Goal: Task Accomplishment & Management: Manage account settings

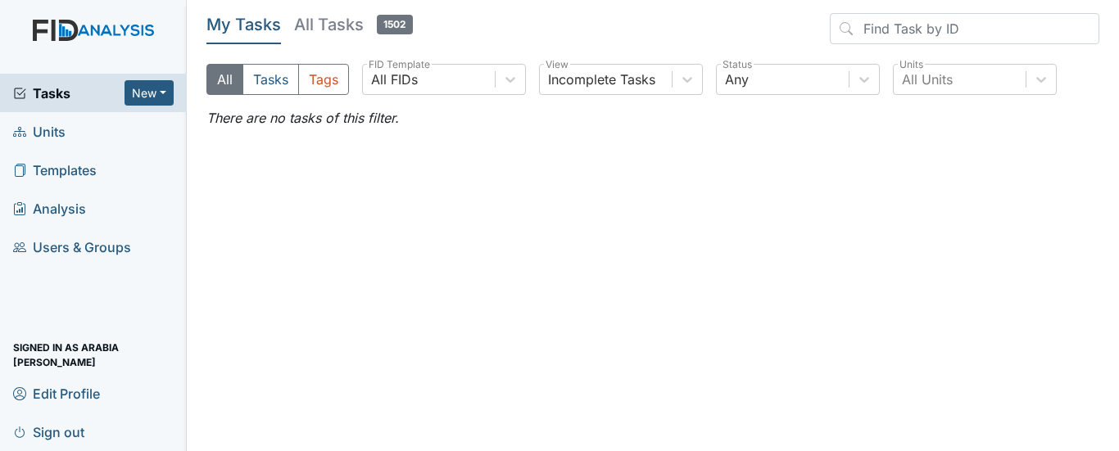
click at [59, 137] on span "Units" at bounding box center [39, 131] width 52 height 25
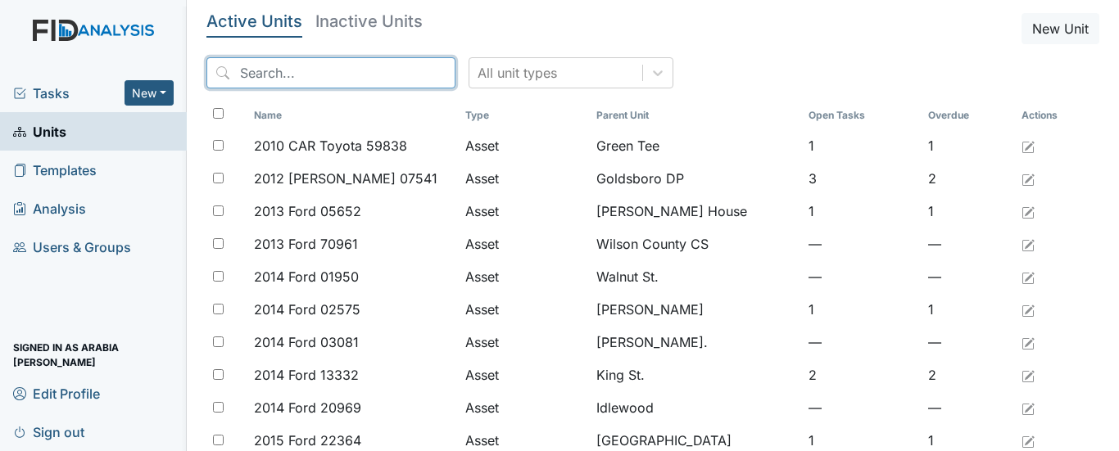
click at [301, 62] on input "search" at bounding box center [330, 72] width 249 height 31
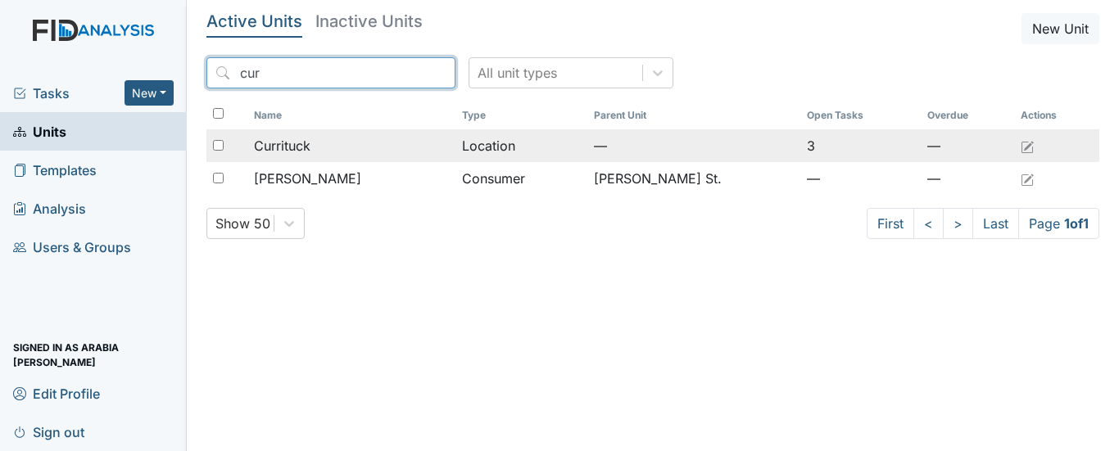
type input "cur"
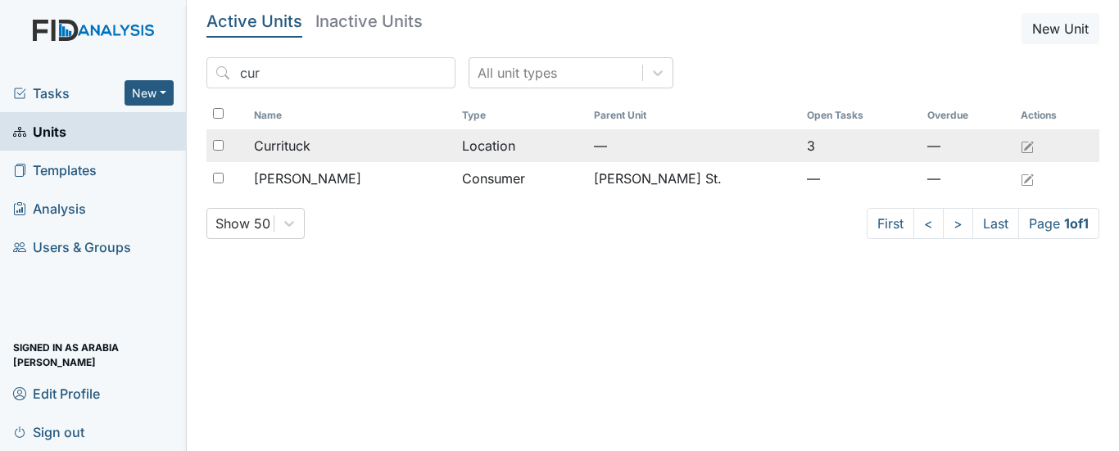
click at [304, 151] on span "Currituck" at bounding box center [282, 146] width 57 height 20
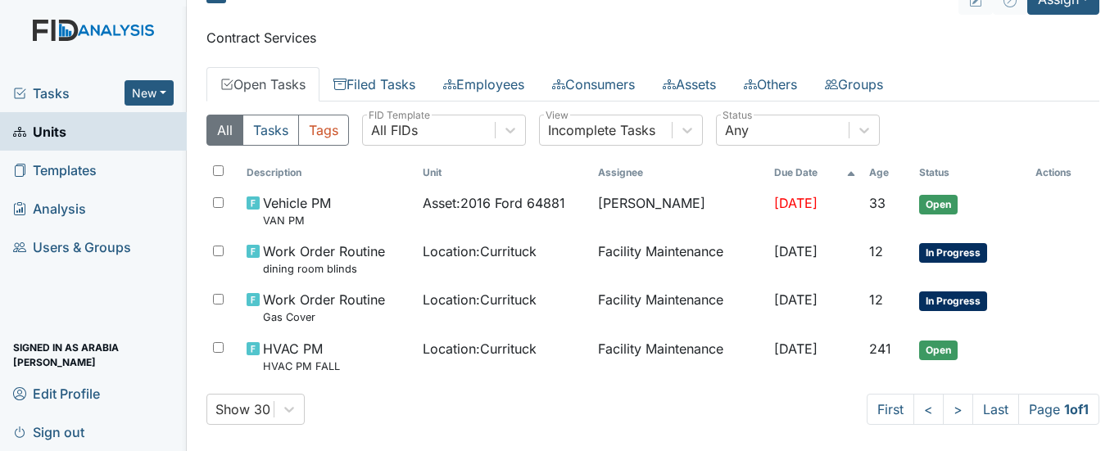
scroll to position [43, 0]
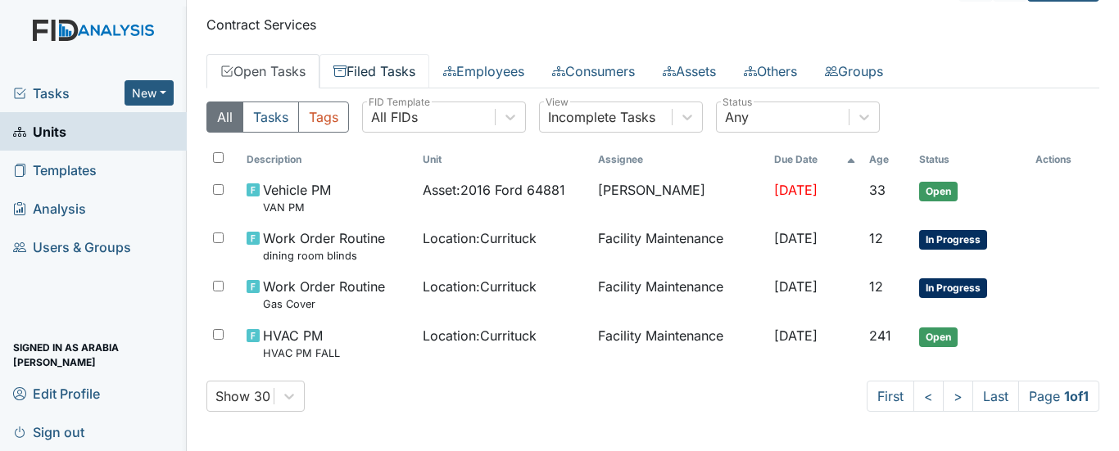
click at [381, 84] on link "Filed Tasks" at bounding box center [374, 71] width 110 height 34
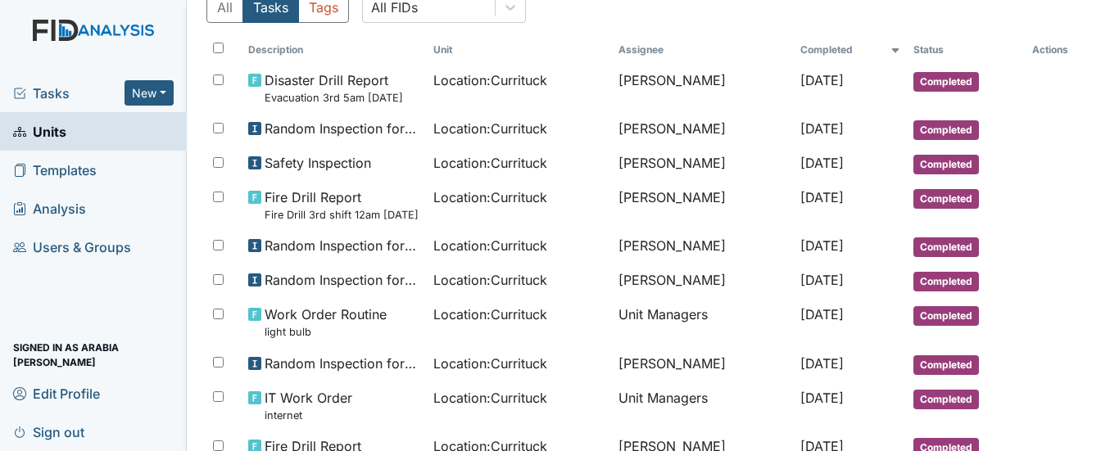
scroll to position [217, 0]
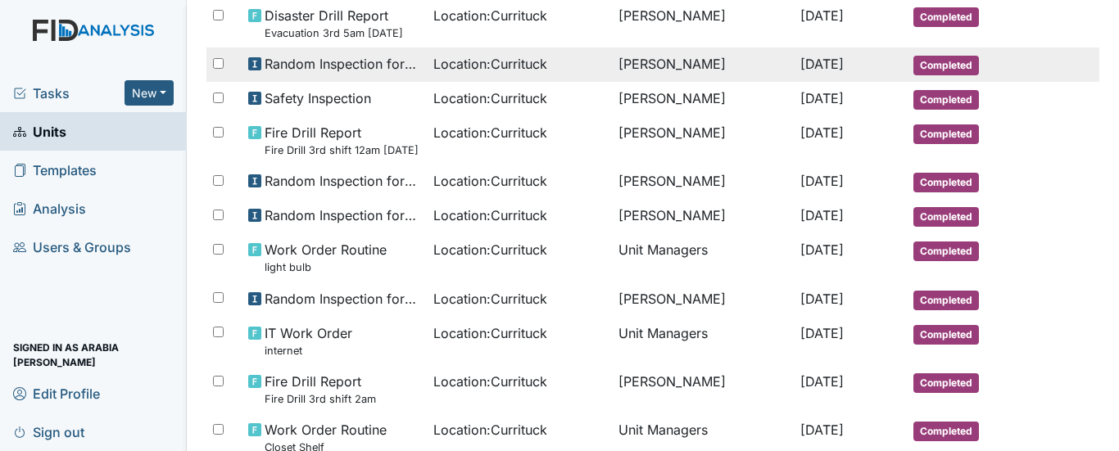
click at [364, 64] on span "Random Inspection for Afternoon" at bounding box center [343, 64] width 156 height 20
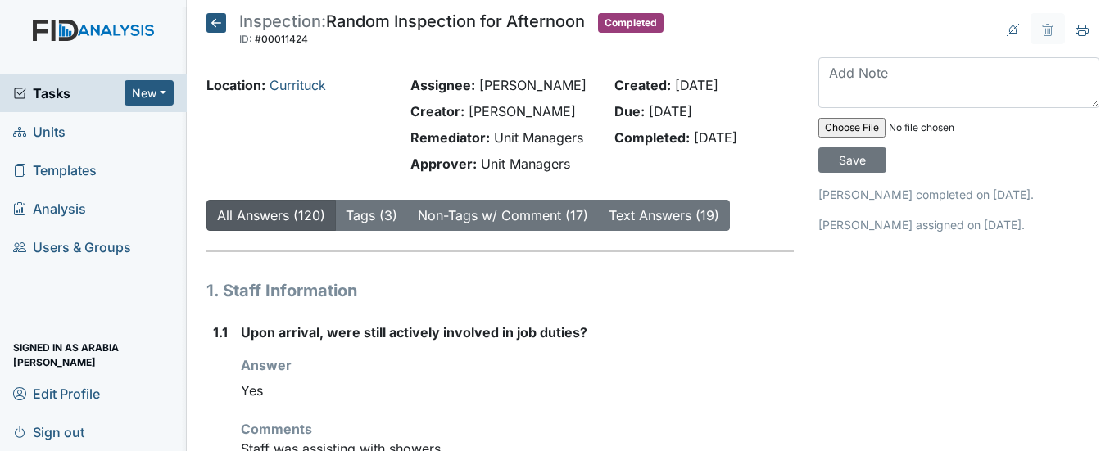
click at [206, 25] on icon at bounding box center [216, 23] width 20 height 20
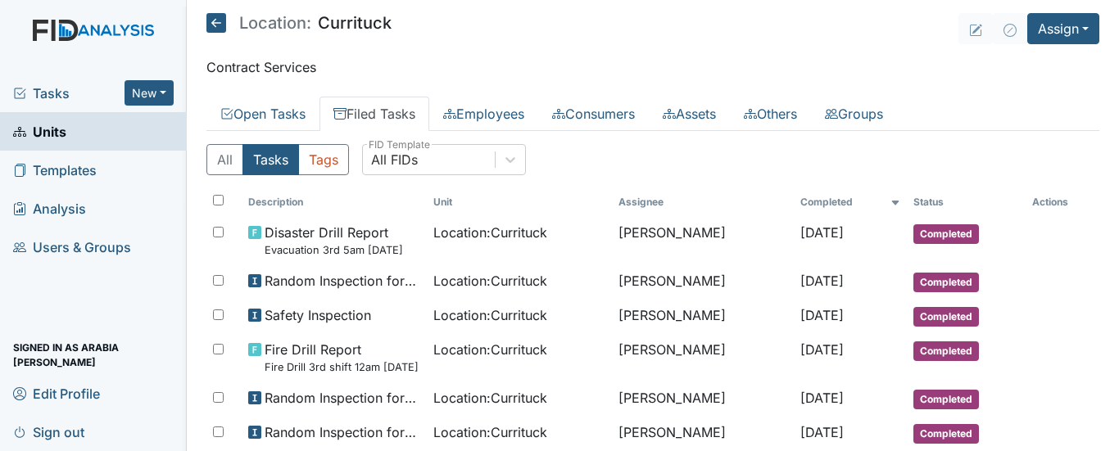
click at [210, 22] on icon at bounding box center [216, 23] width 20 height 20
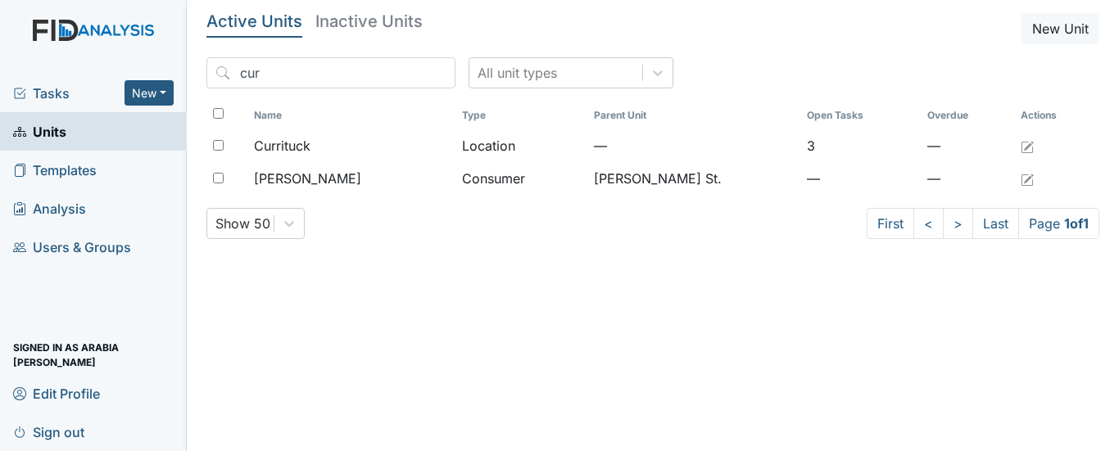
click at [93, 435] on link "Sign out" at bounding box center [93, 432] width 187 height 38
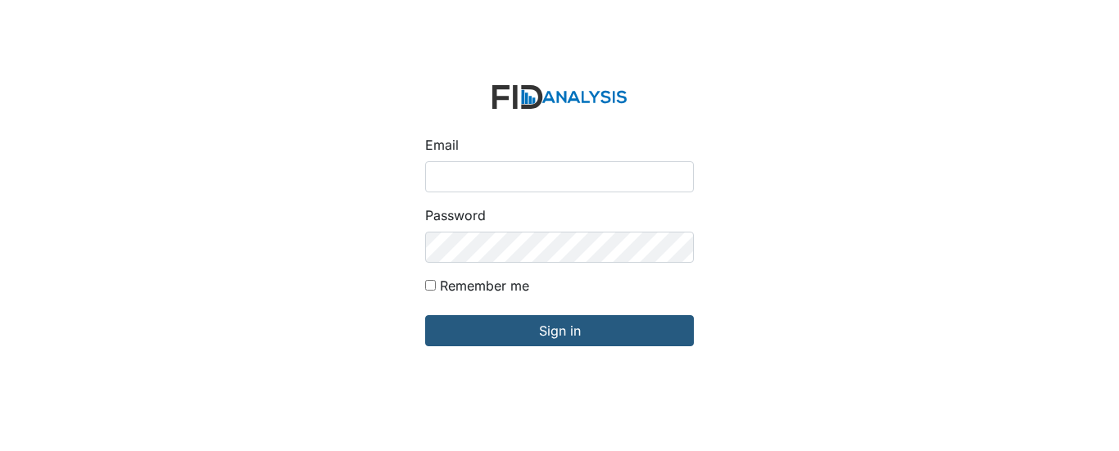
click at [489, 172] on input "Email" at bounding box center [559, 176] width 269 height 31
type input "[EMAIL_ADDRESS][DOMAIN_NAME]"
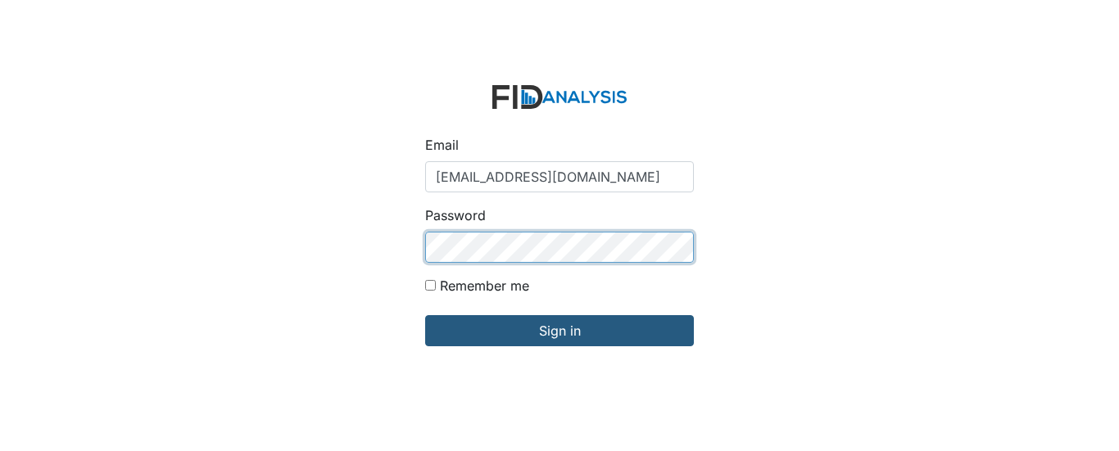
click at [425, 315] on input "Sign in" at bounding box center [559, 330] width 269 height 31
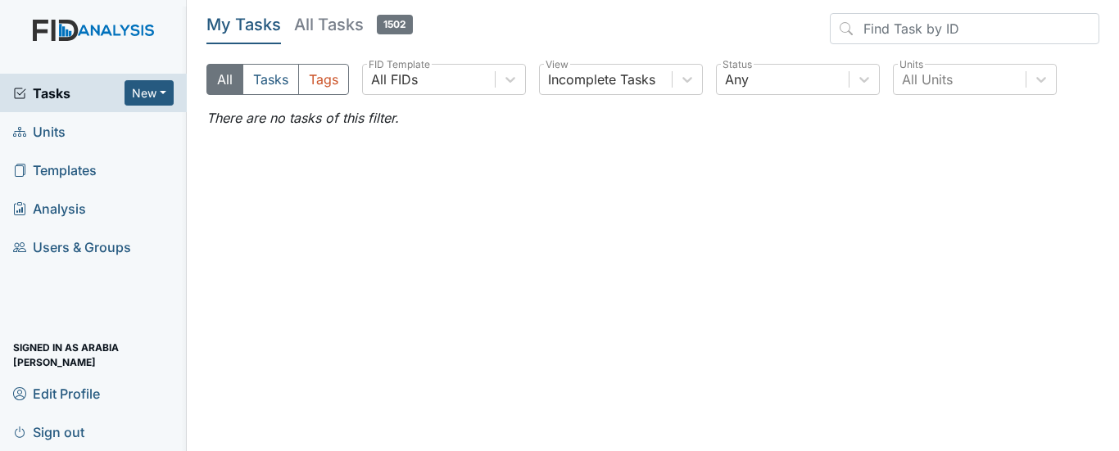
click at [70, 177] on span "Templates" at bounding box center [55, 169] width 84 height 25
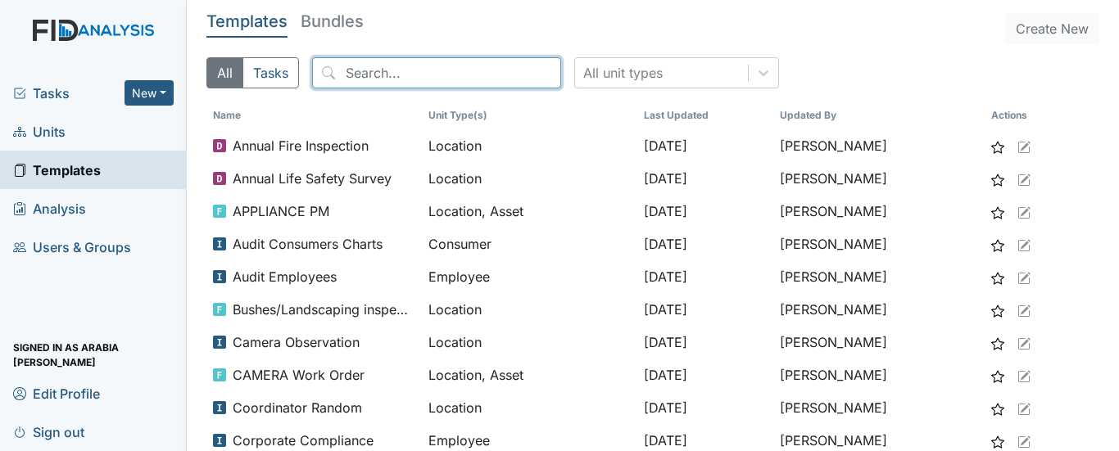
click at [424, 79] on input "search" at bounding box center [436, 72] width 249 height 31
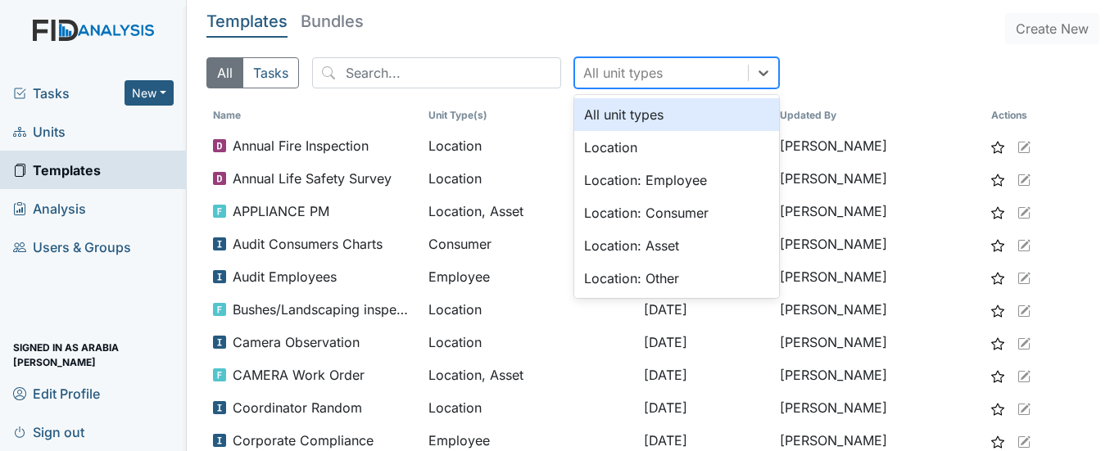
click at [613, 61] on div "All unit types" at bounding box center [661, 72] width 173 height 29
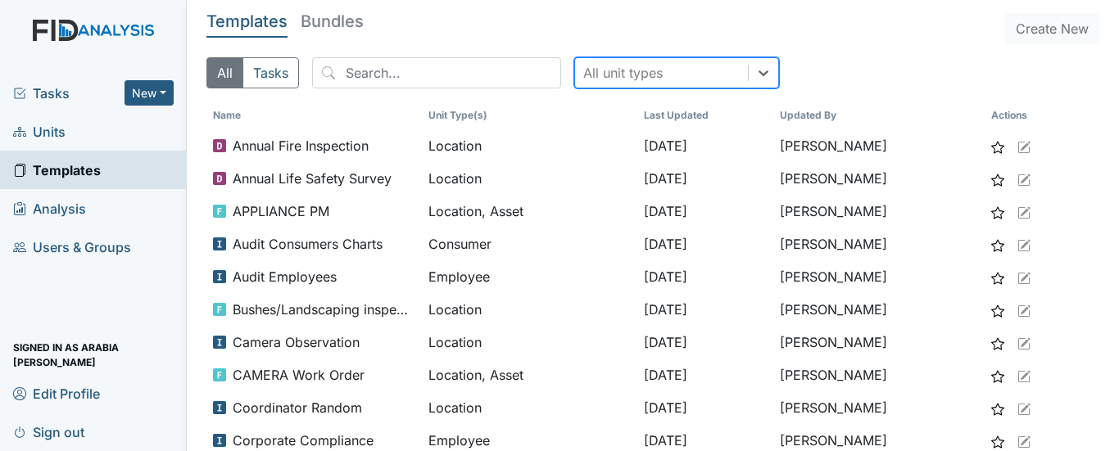
click at [613, 61] on div "All unit types" at bounding box center [661, 72] width 173 height 29
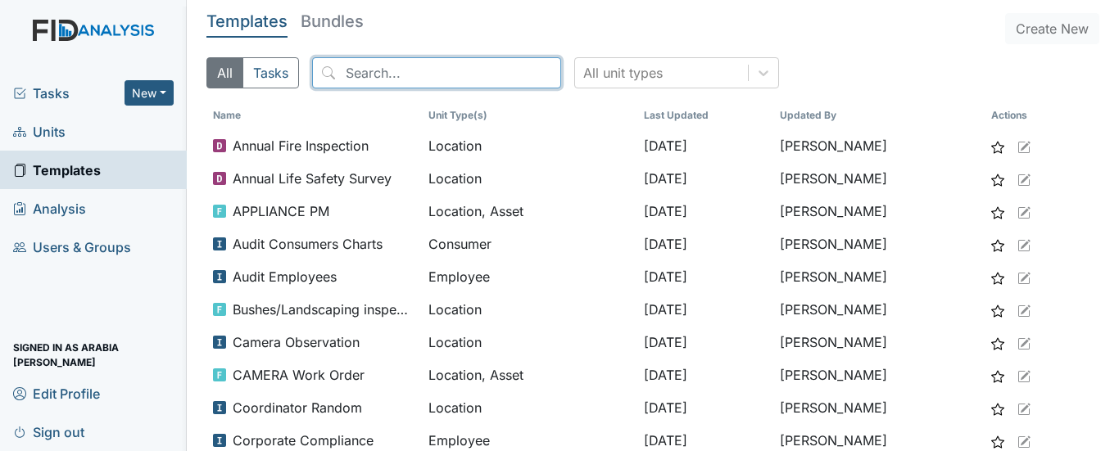
click at [472, 70] on input "search" at bounding box center [436, 72] width 249 height 31
type input "i"
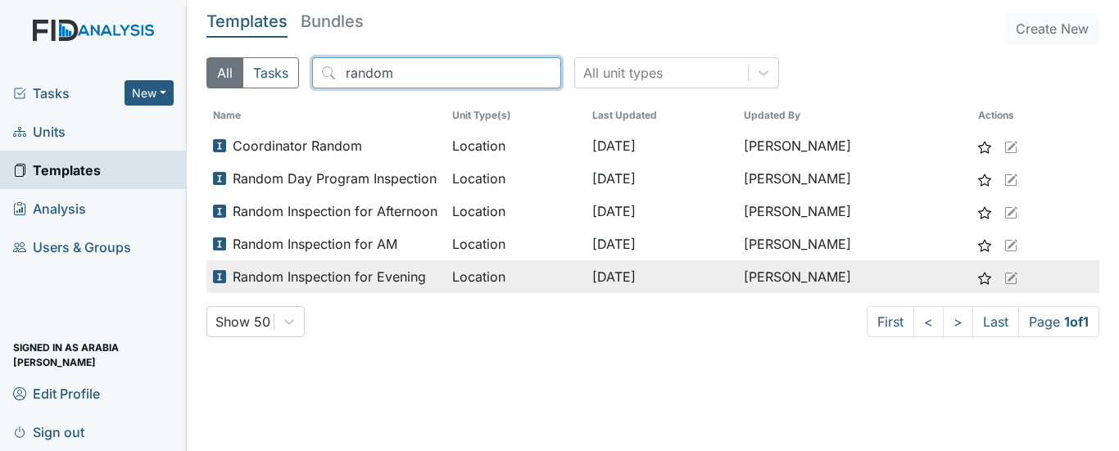
type input "random"
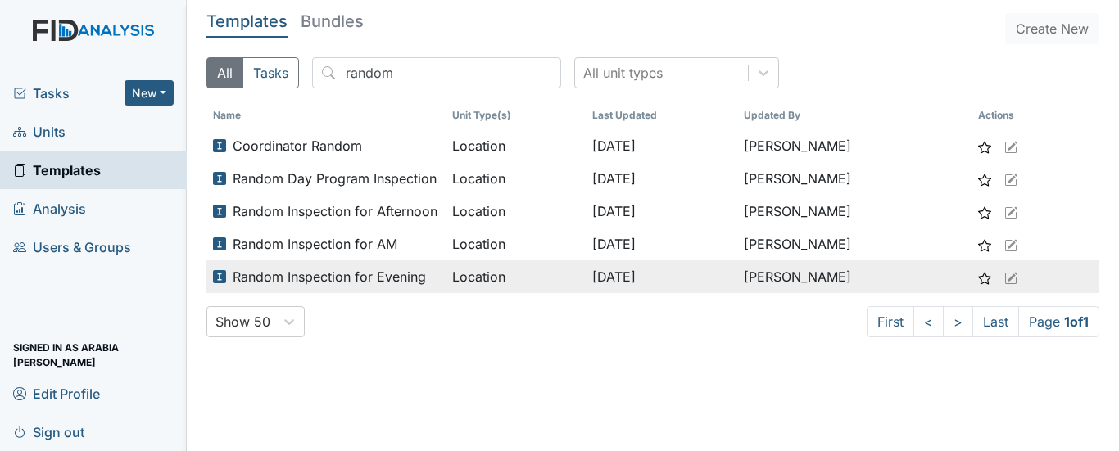
click at [322, 284] on span "Random Inspection for Evening" at bounding box center [329, 277] width 193 height 20
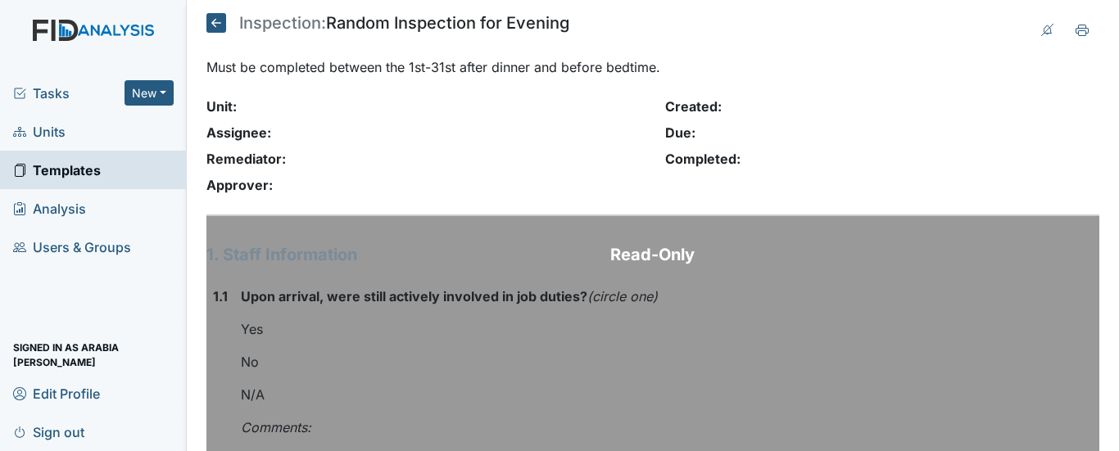
click at [654, 257] on h1 "1. Staff Information" at bounding box center [499, 254] width 587 height 25
click at [658, 292] on strong "Upon arrival, were still actively involved in job duties? (circle one)" at bounding box center [517, 297] width 553 height 20
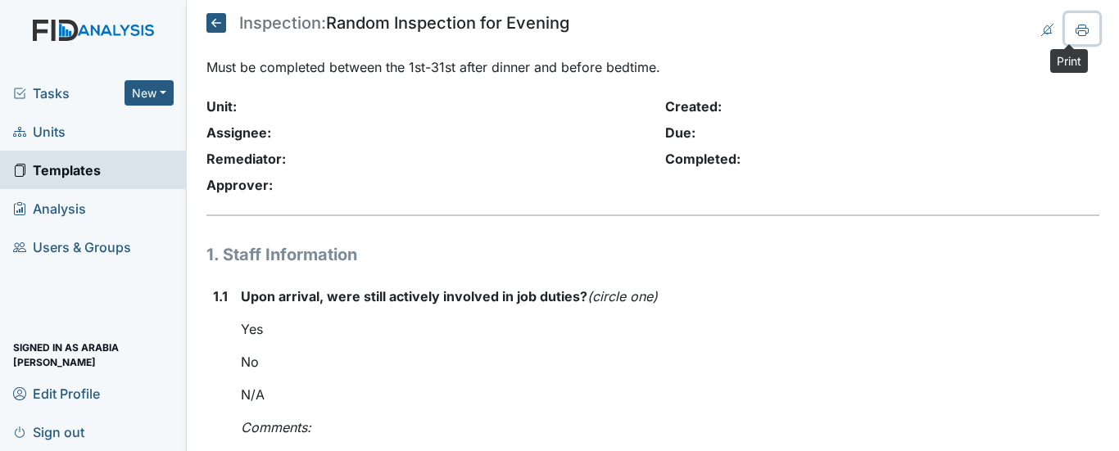
click at [1075, 34] on icon at bounding box center [1081, 30] width 13 height 13
click at [1078, 35] on icon at bounding box center [1082, 33] width 8 height 6
click at [76, 138] on link "Units" at bounding box center [93, 131] width 187 height 38
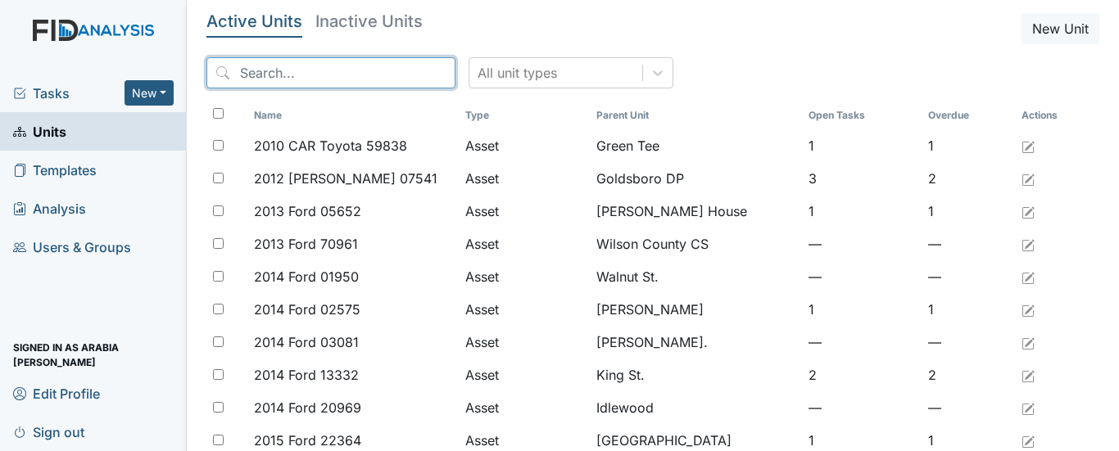
click at [348, 77] on input "search" at bounding box center [330, 72] width 249 height 31
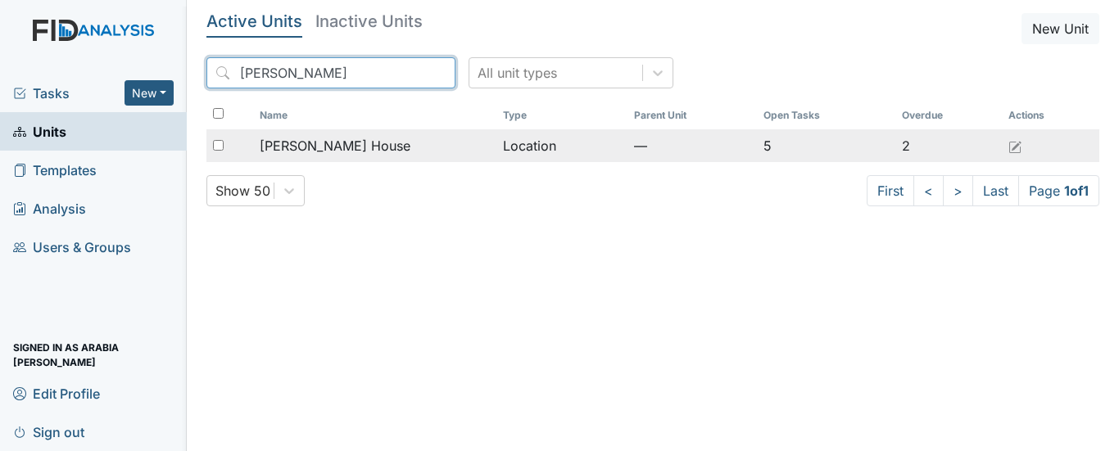
type input "[PERSON_NAME]"
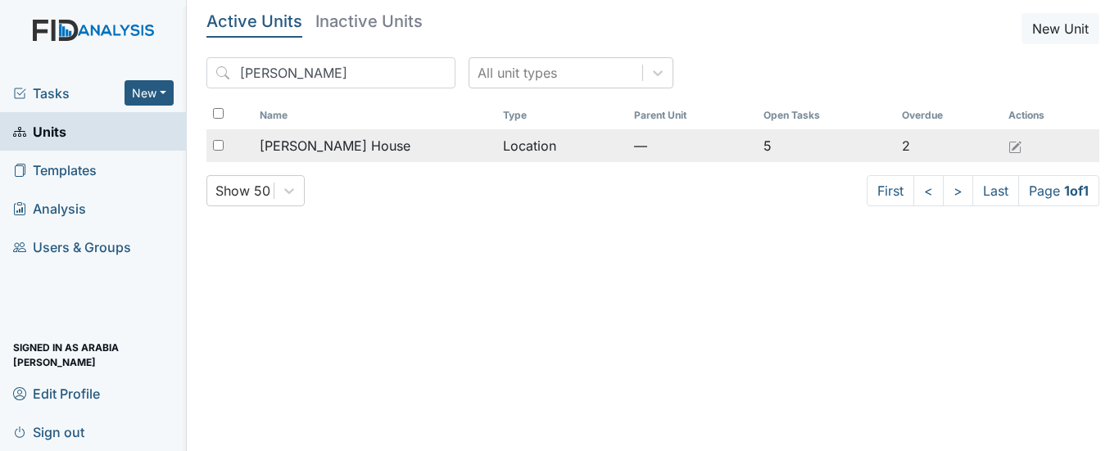
click at [329, 147] on span "[PERSON_NAME] House" at bounding box center [335, 146] width 151 height 20
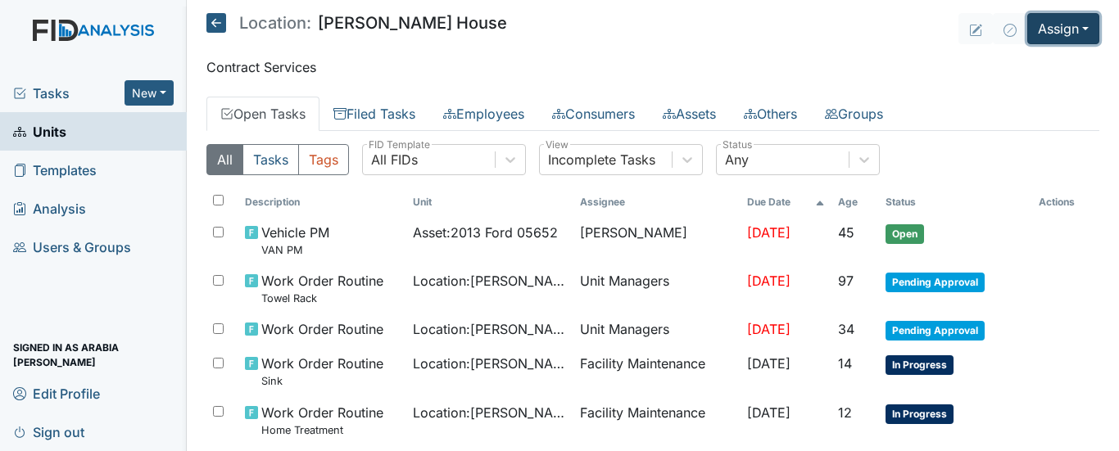
click at [1034, 34] on button "Assign" at bounding box center [1063, 28] width 72 height 31
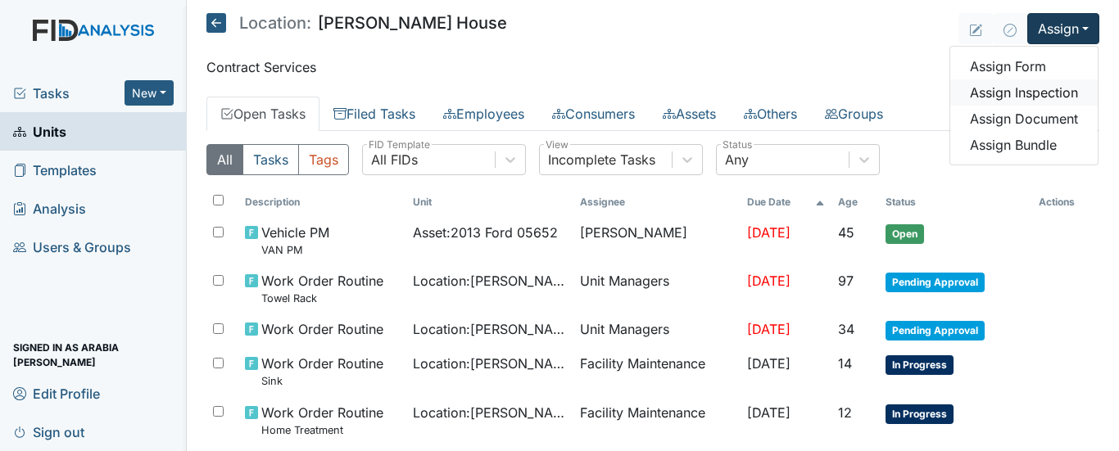
click at [1021, 97] on link "Assign Inspection" at bounding box center [1023, 92] width 147 height 26
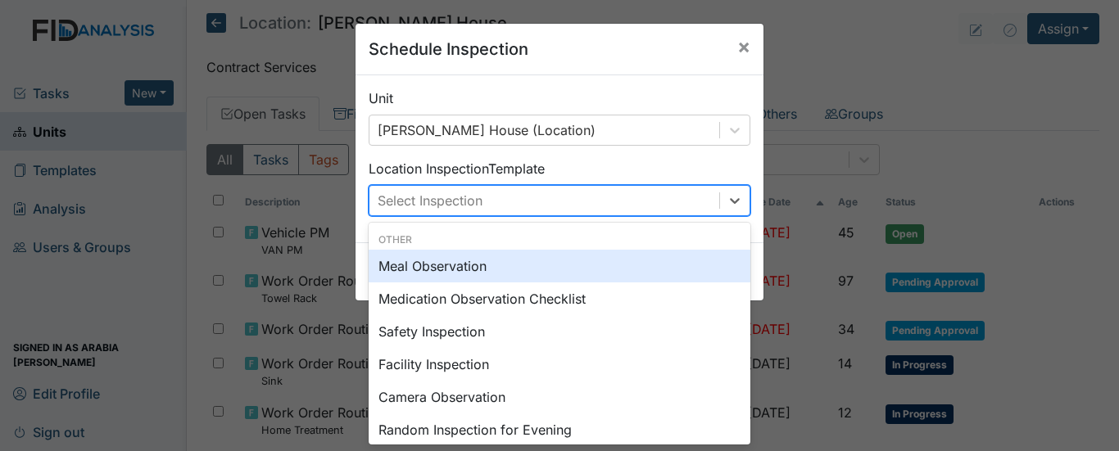
click at [454, 202] on div "Select Inspection" at bounding box center [430, 201] width 105 height 20
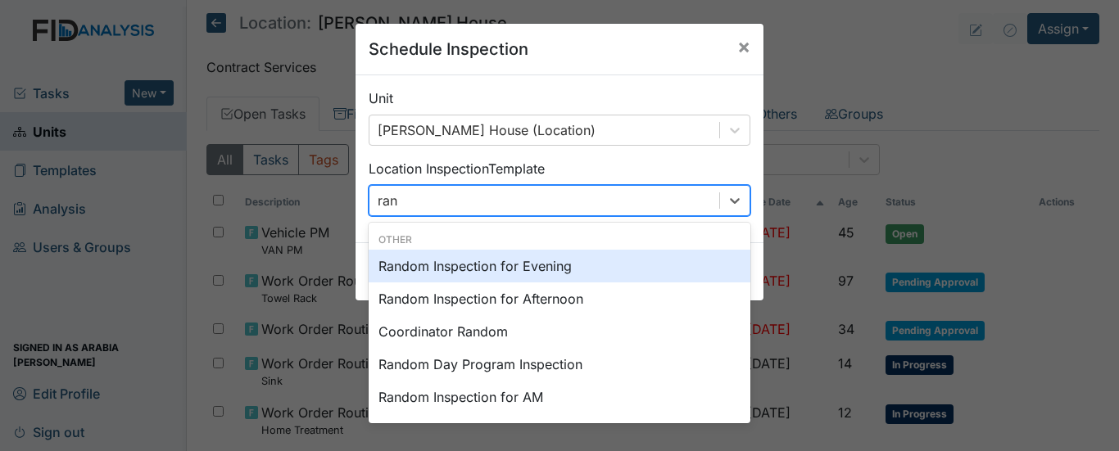
type input "rand"
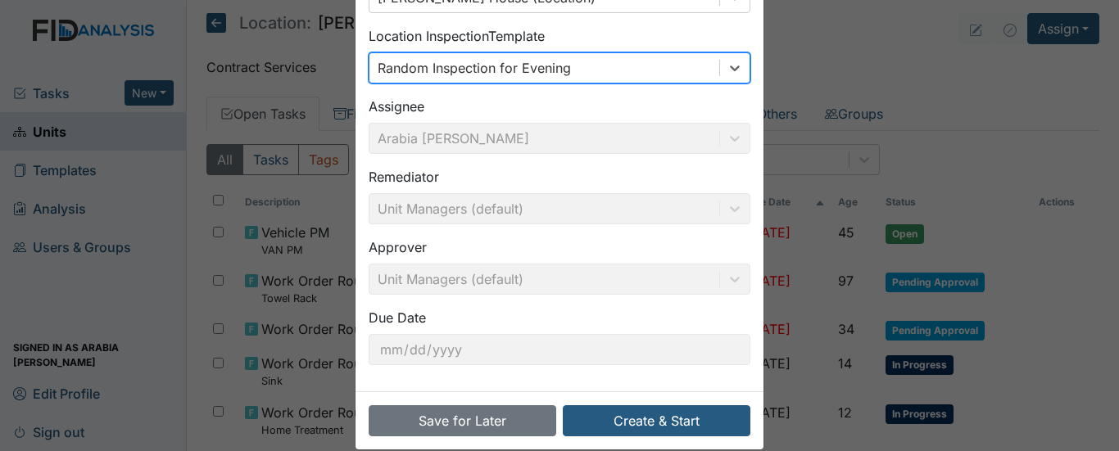
scroll to position [155, 0]
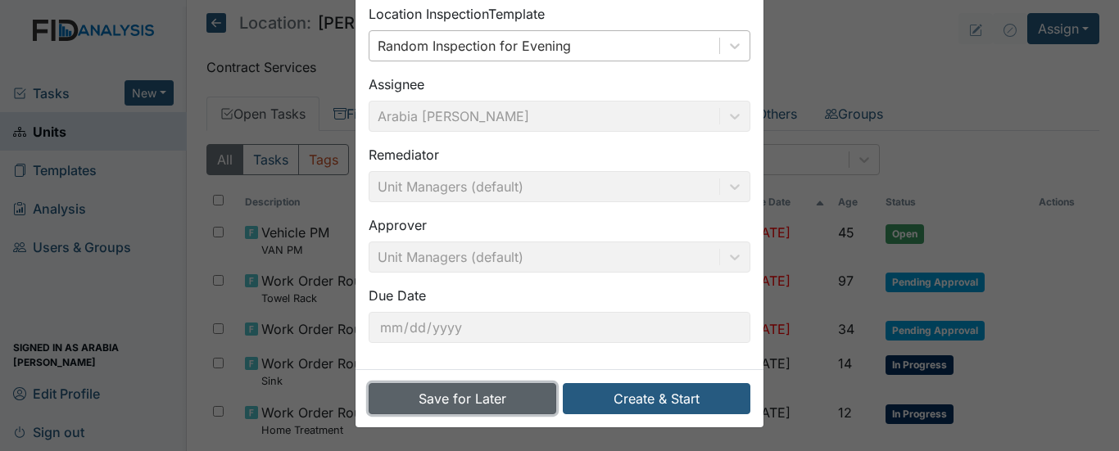
click at [439, 390] on button "Save for Later" at bounding box center [463, 398] width 188 height 31
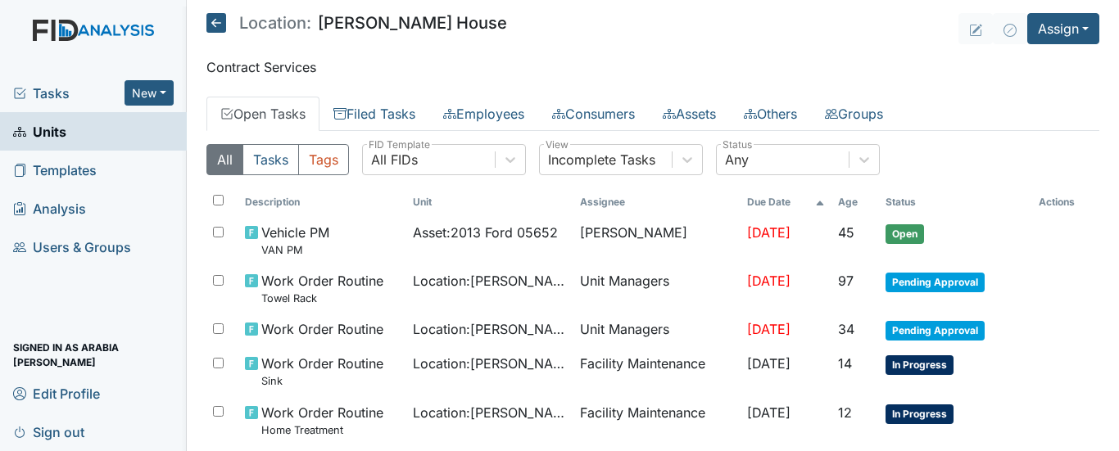
click at [53, 99] on span "Tasks" at bounding box center [68, 94] width 111 height 20
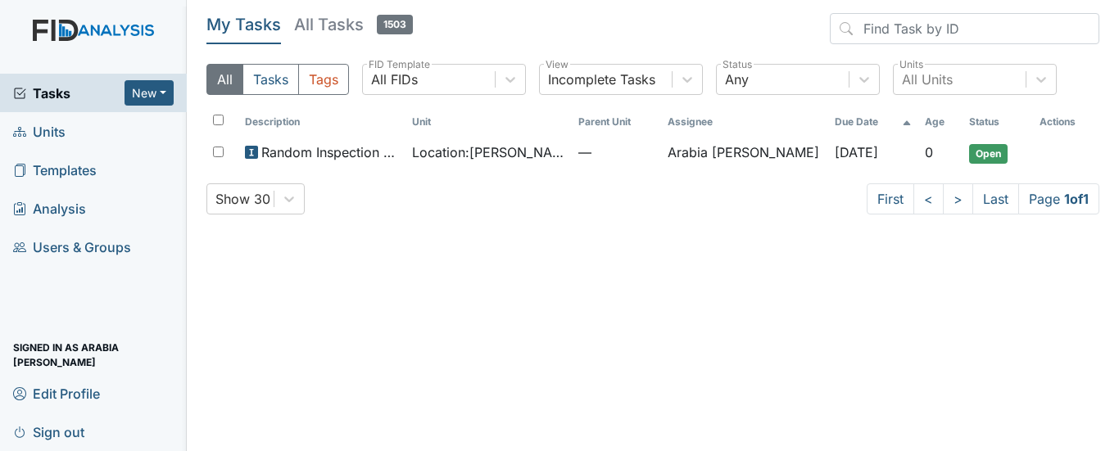
click at [66, 178] on span "Templates" at bounding box center [55, 169] width 84 height 25
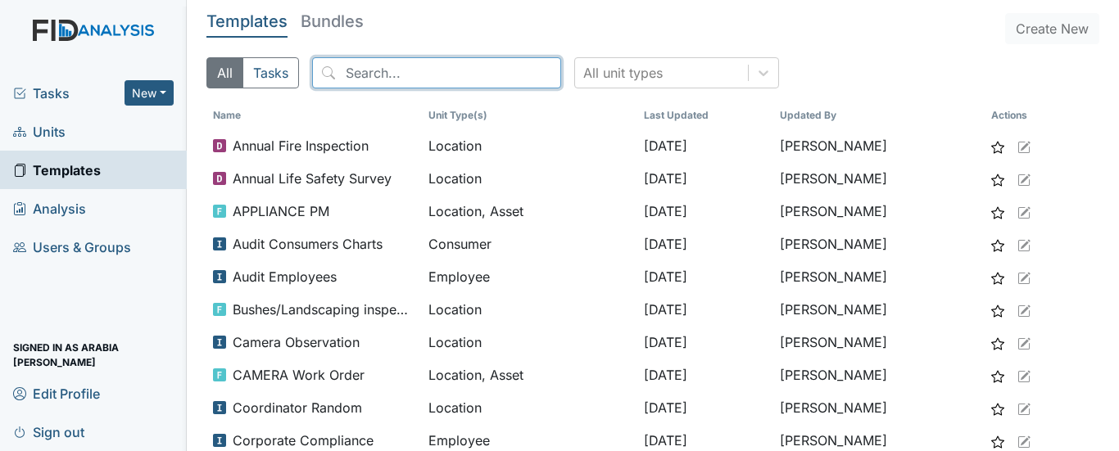
click at [373, 80] on input "search" at bounding box center [436, 72] width 249 height 31
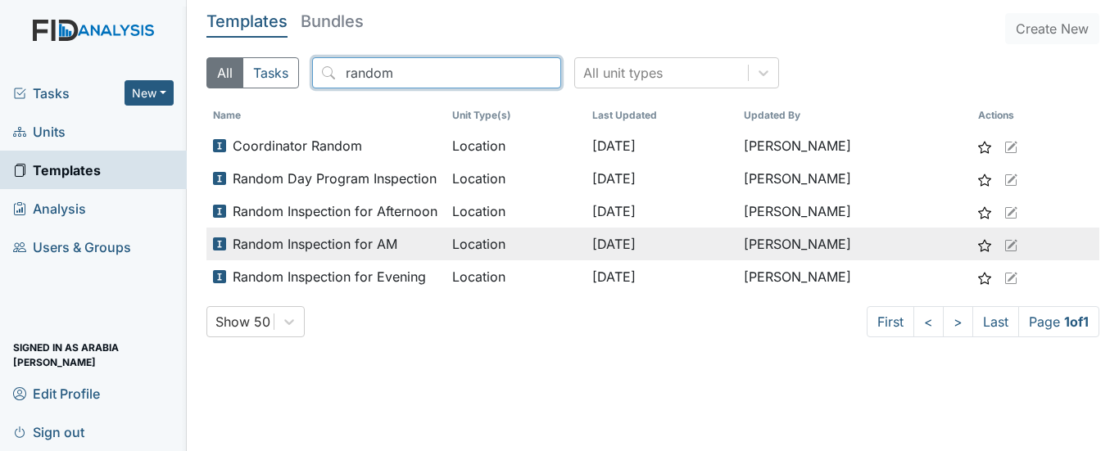
type input "random"
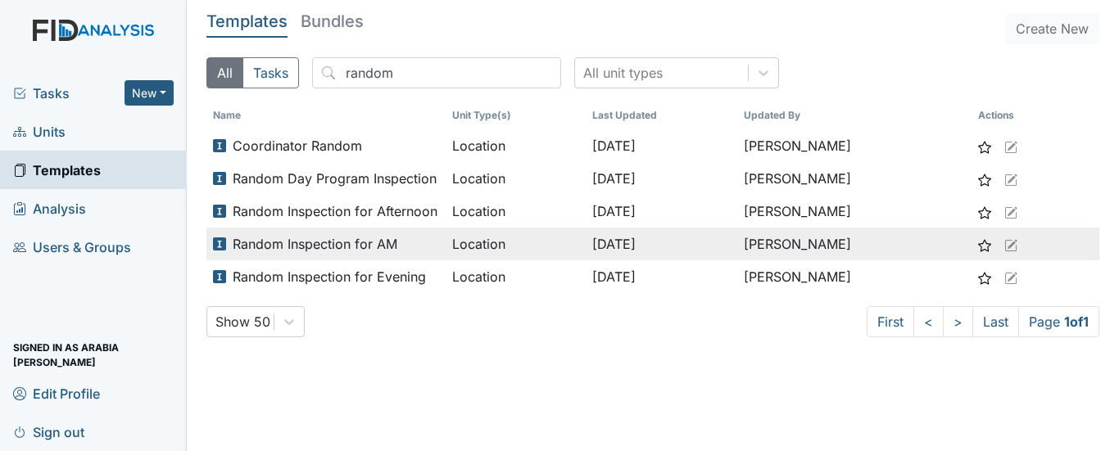
click at [301, 251] on span "Random Inspection for AM" at bounding box center [315, 244] width 165 height 20
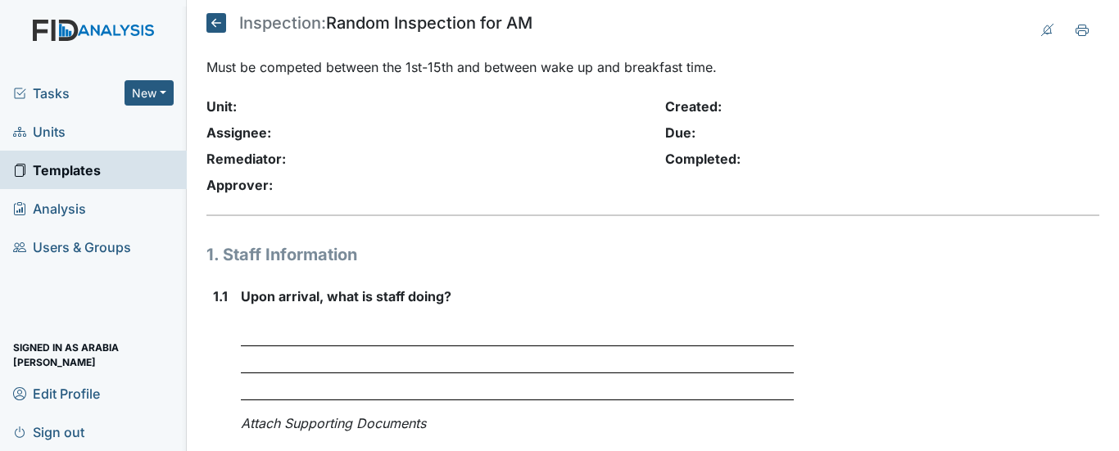
click at [215, 21] on icon at bounding box center [216, 23] width 20 height 20
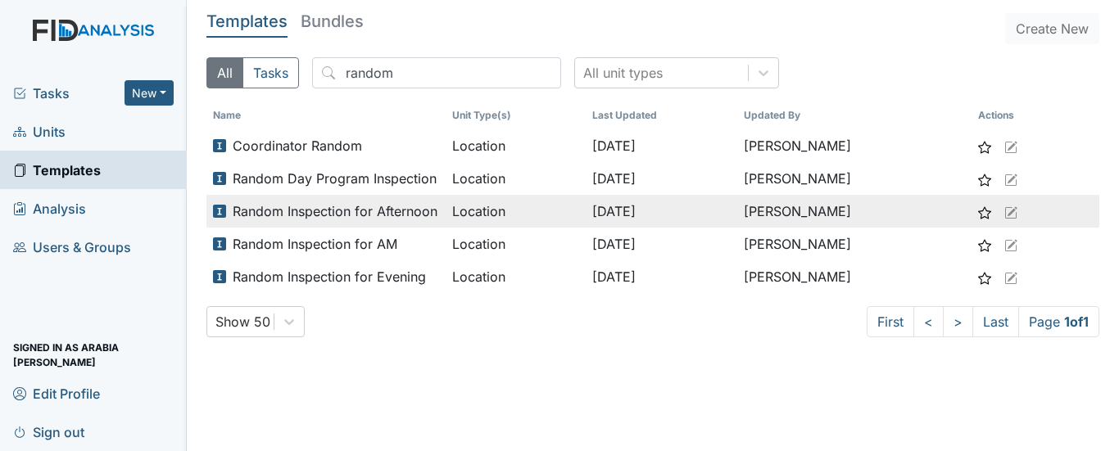
click at [339, 205] on span "Random Inspection for Afternoon" at bounding box center [335, 211] width 205 height 20
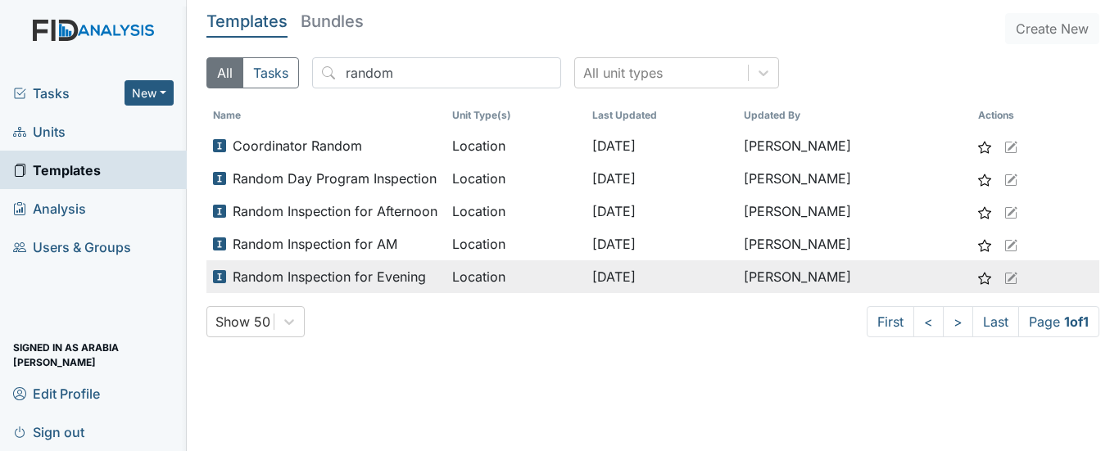
click at [356, 278] on span "Random Inspection for Evening" at bounding box center [329, 277] width 193 height 20
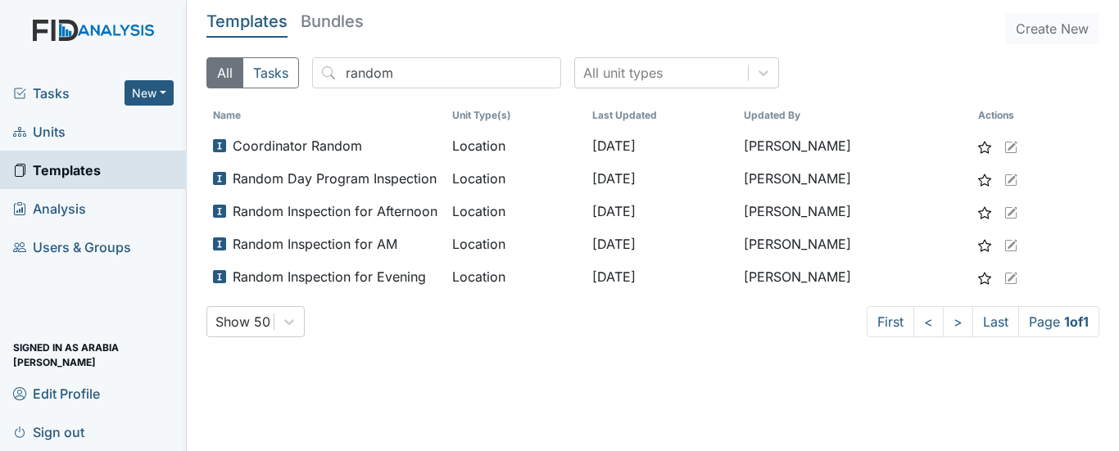
click at [56, 105] on div "Tasks New Form Inspection Document Bundle" at bounding box center [93, 93] width 187 height 38
click at [61, 95] on span "Tasks" at bounding box center [68, 94] width 111 height 20
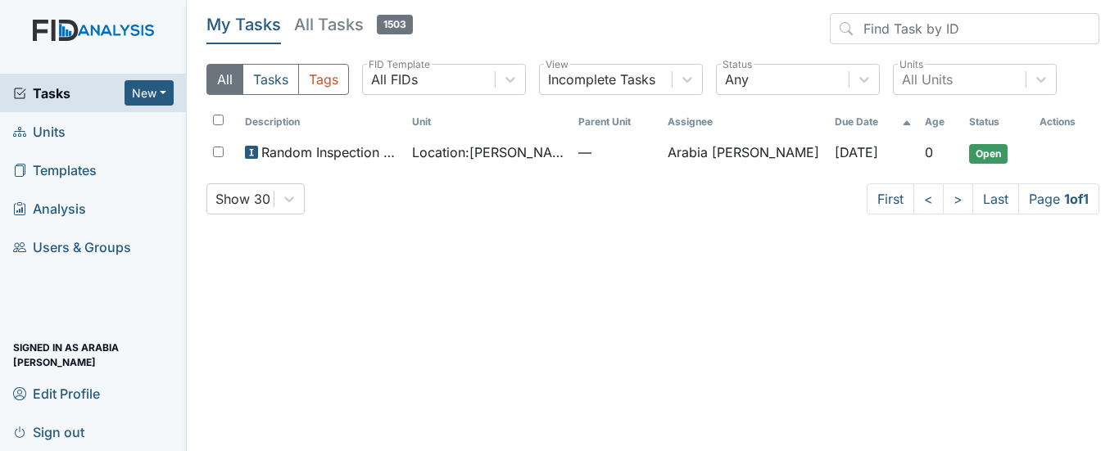
click at [62, 432] on span "Sign out" at bounding box center [48, 431] width 71 height 25
